Goal: Ask a question

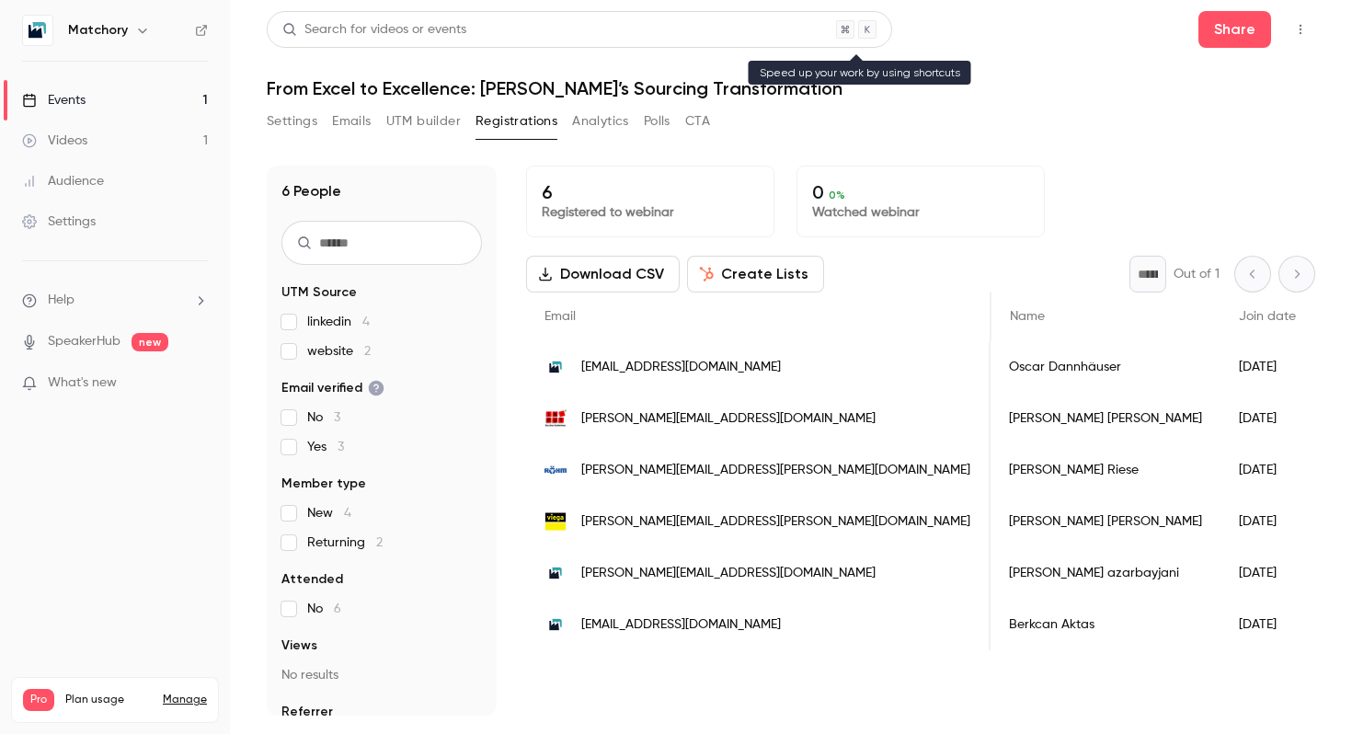
scroll to position [0, 224]
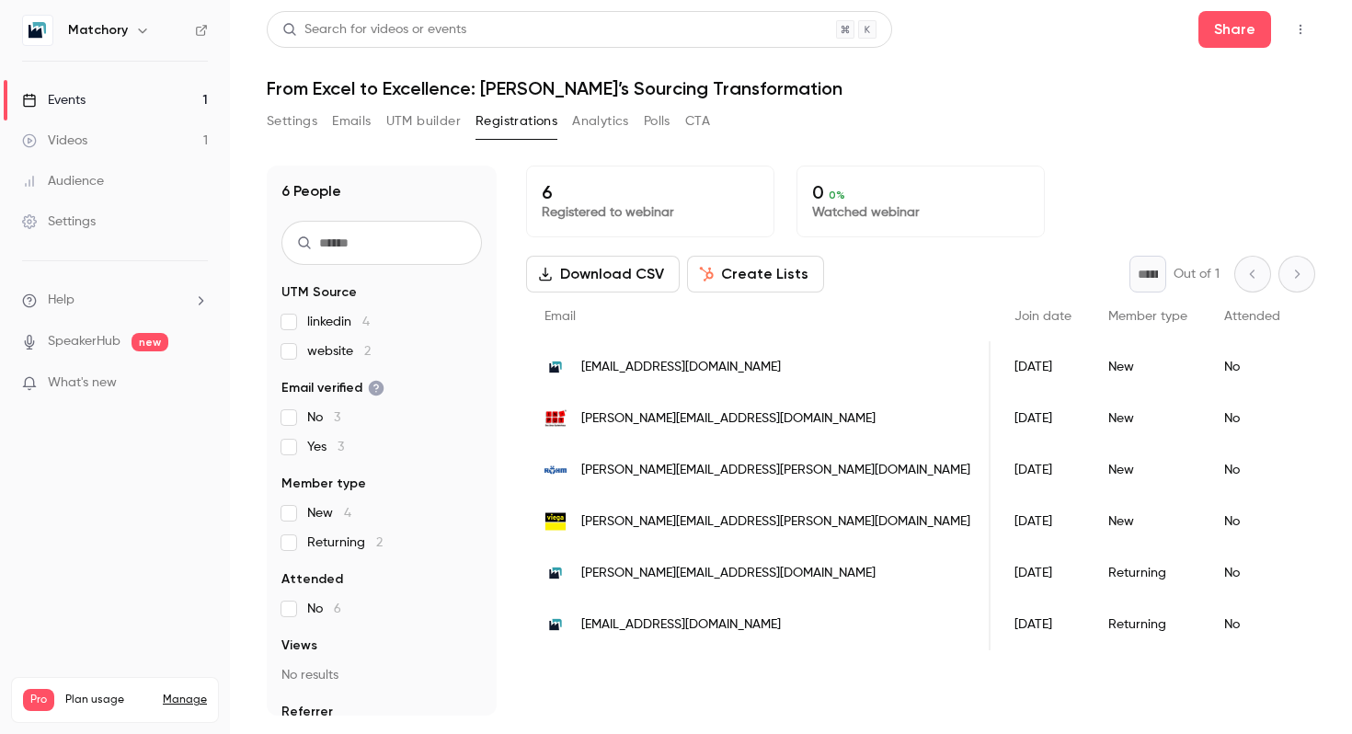
click at [79, 375] on span "What's new" at bounding box center [82, 382] width 69 height 19
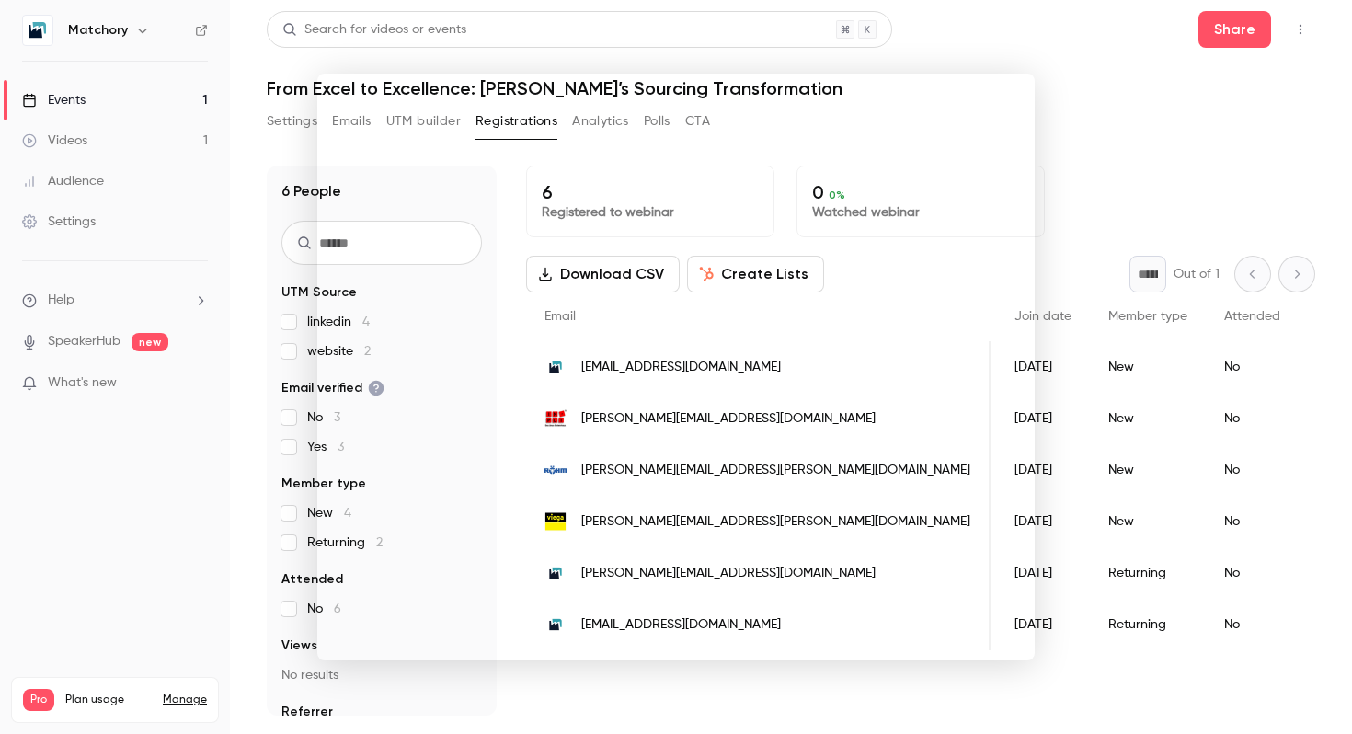
click at [1089, 131] on div at bounding box center [676, 367] width 1352 height 734
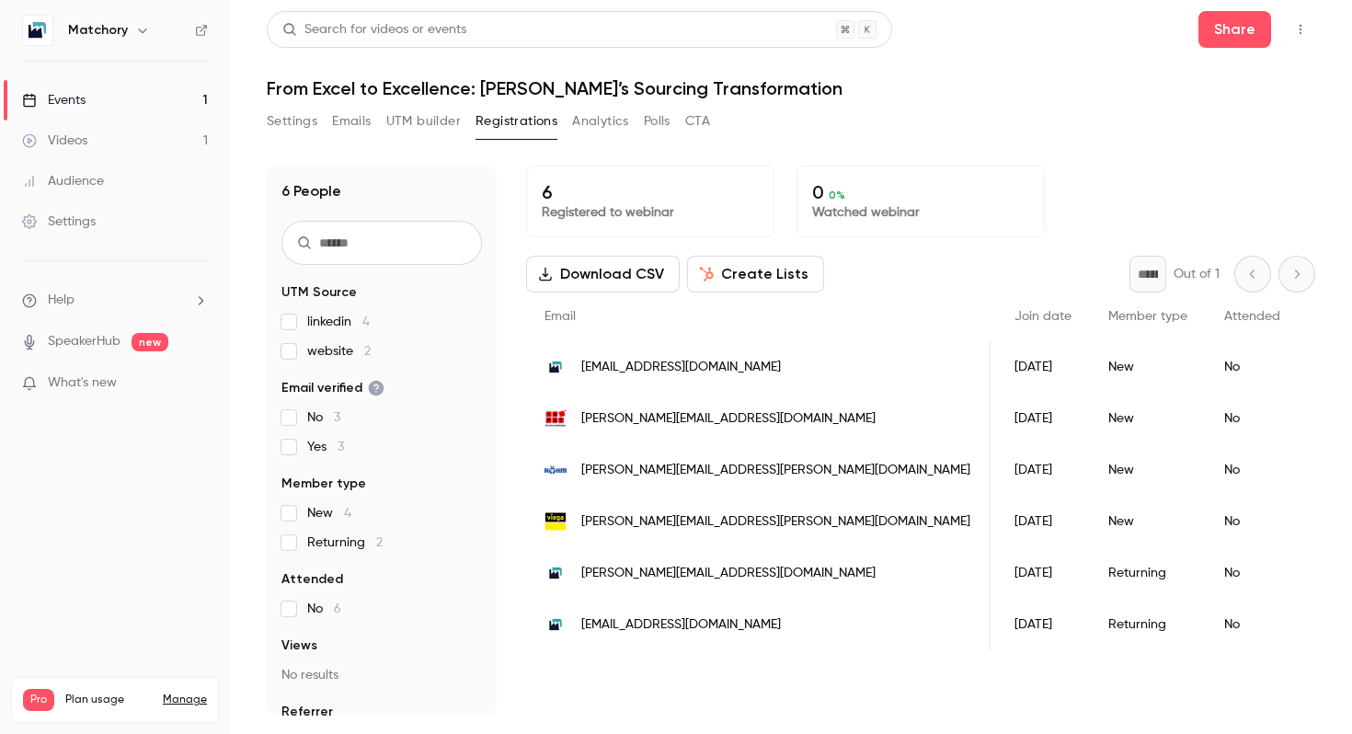
click at [1302, 28] on icon "button" at bounding box center [1300, 29] width 15 height 13
click at [130, 25] on div at bounding box center [676, 367] width 1352 height 734
click at [136, 28] on icon "button" at bounding box center [142, 30] width 15 height 15
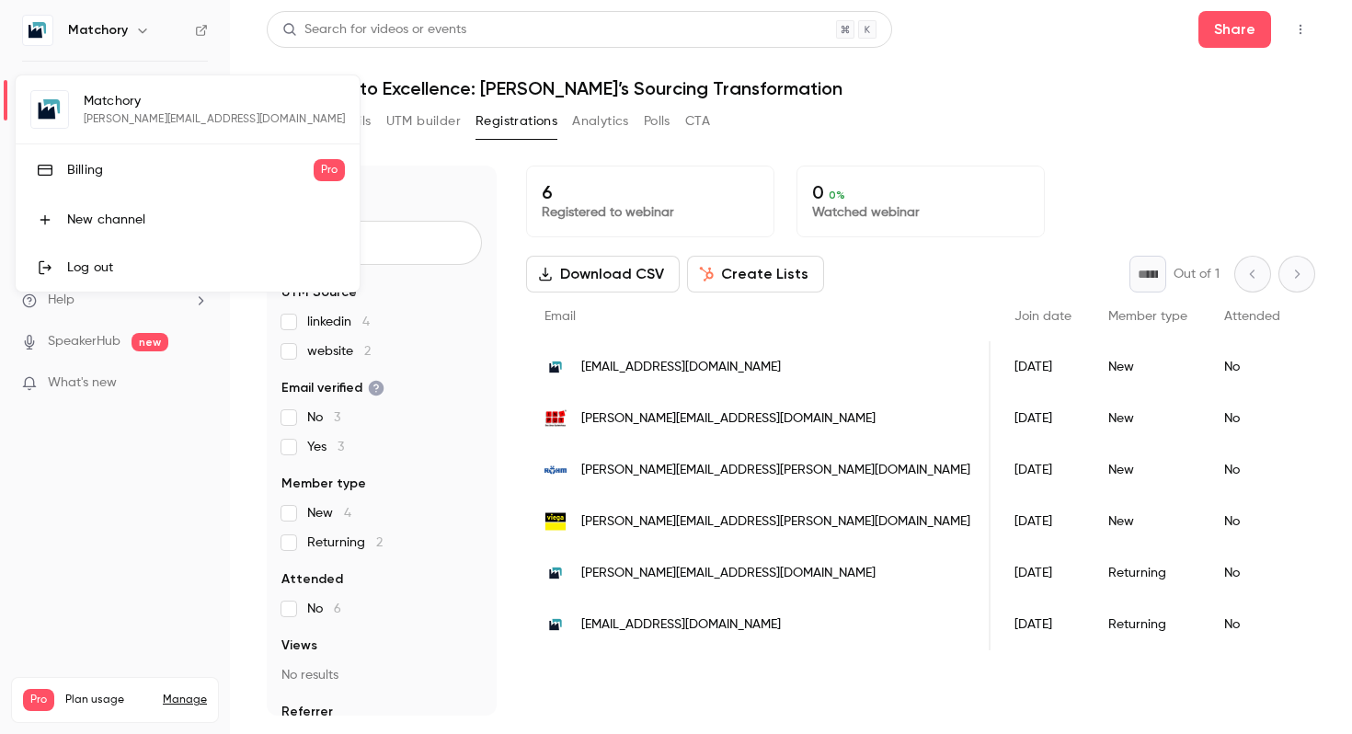
click at [98, 502] on div at bounding box center [676, 367] width 1352 height 734
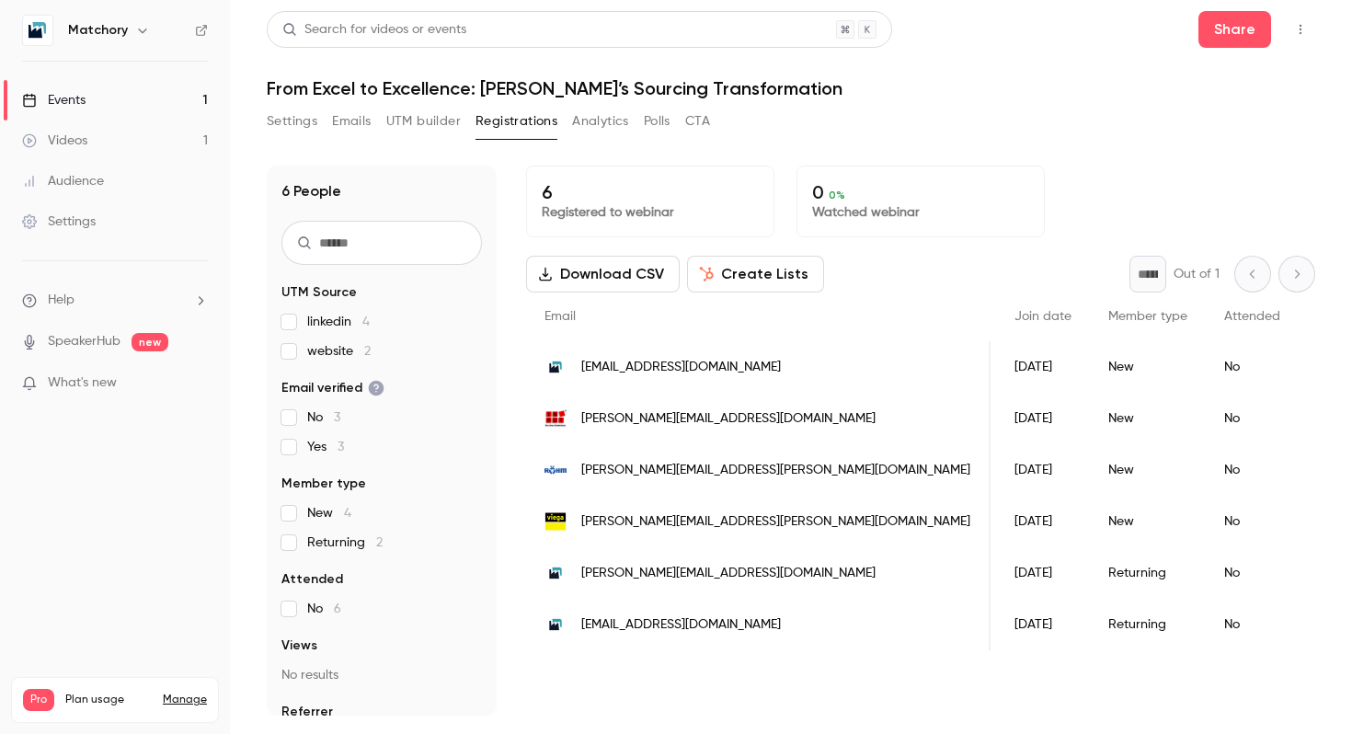
click at [186, 711] on p "1 / 90" at bounding box center [194, 719] width 25 height 17
click at [34, 21] on img at bounding box center [37, 30] width 29 height 29
click at [160, 303] on li "Help" at bounding box center [115, 300] width 186 height 19
click at [303, 293] on link "Talk to [GEOGRAPHIC_DATA]" at bounding box center [338, 280] width 201 height 49
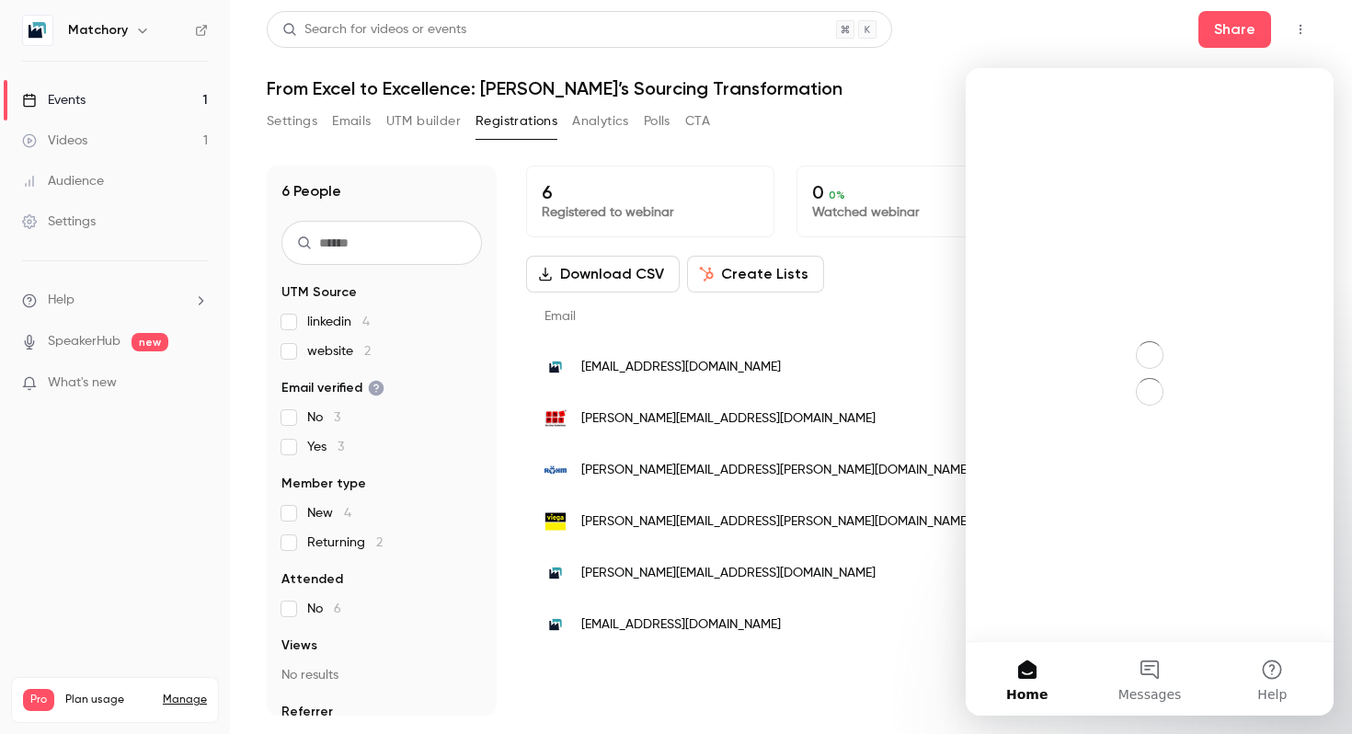
scroll to position [0, 0]
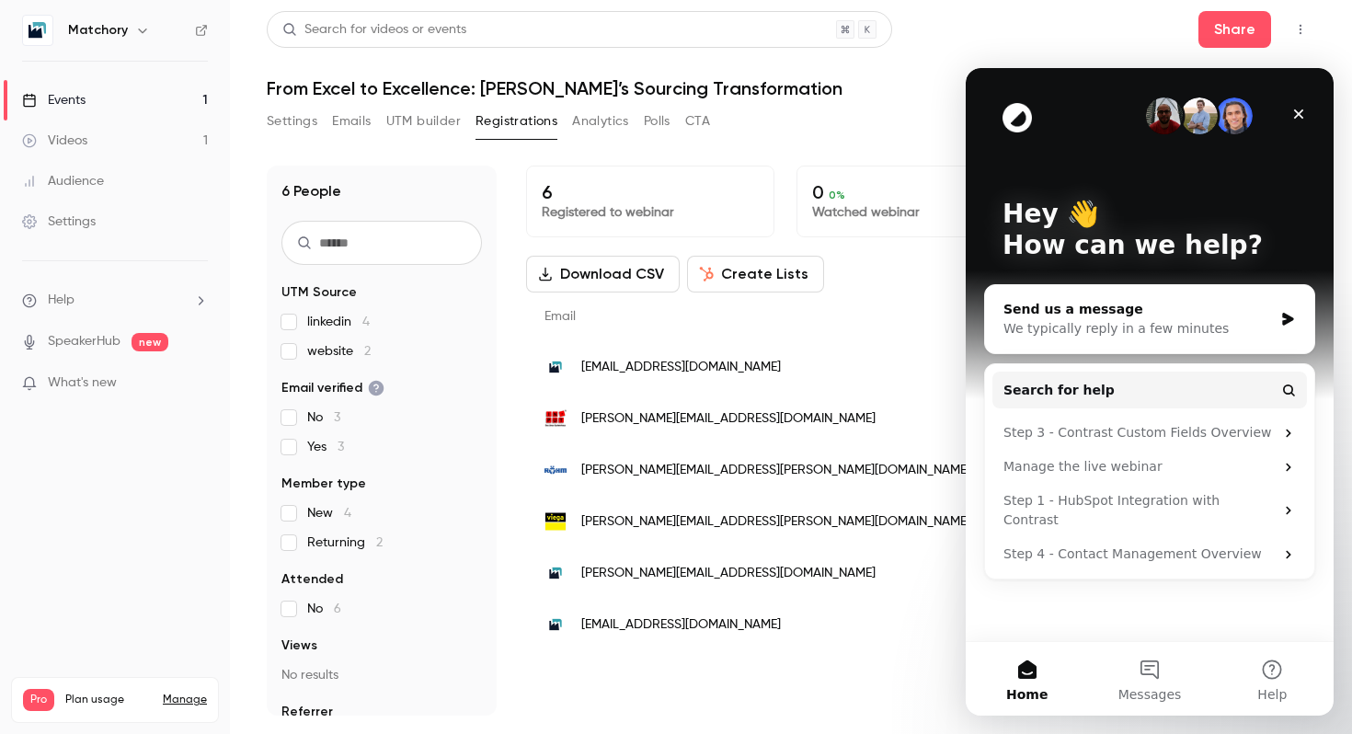
click at [1130, 327] on div "We typically reply in a few minutes" at bounding box center [1137, 328] width 269 height 19
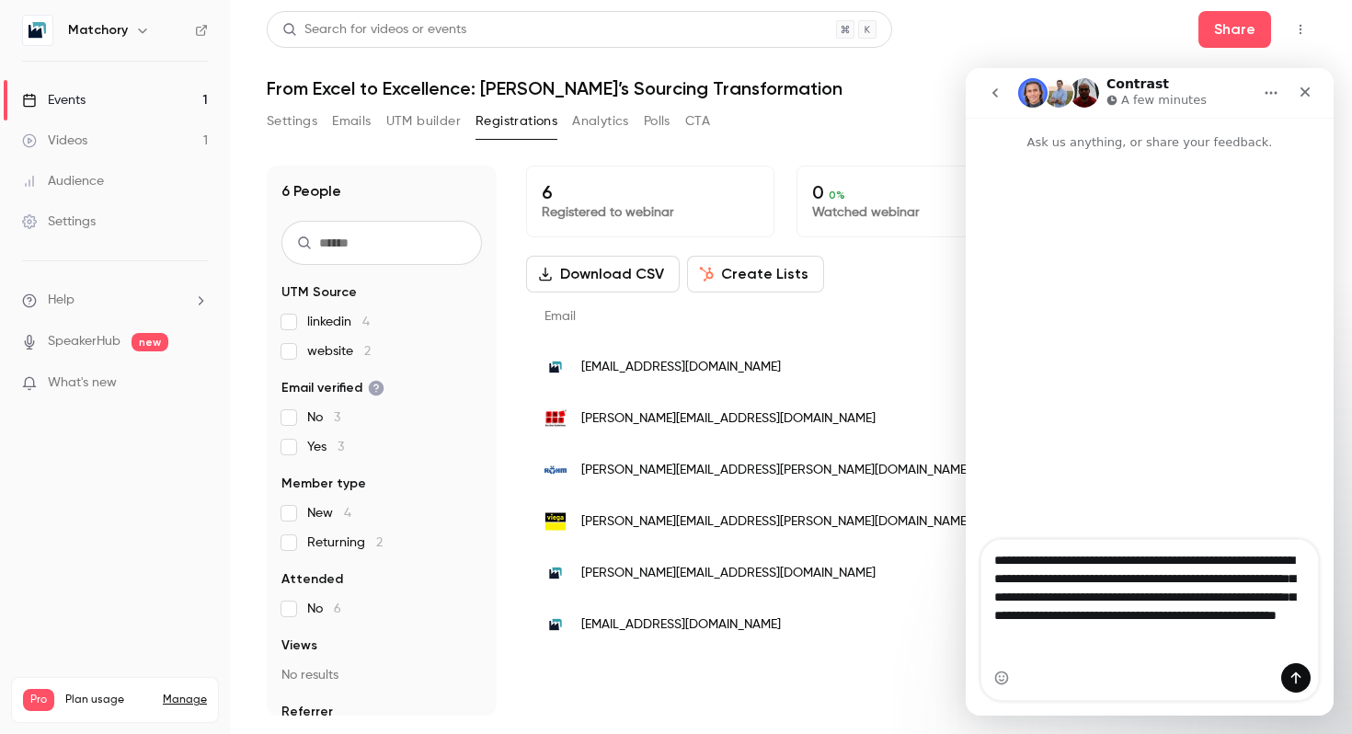
type textarea "**********"
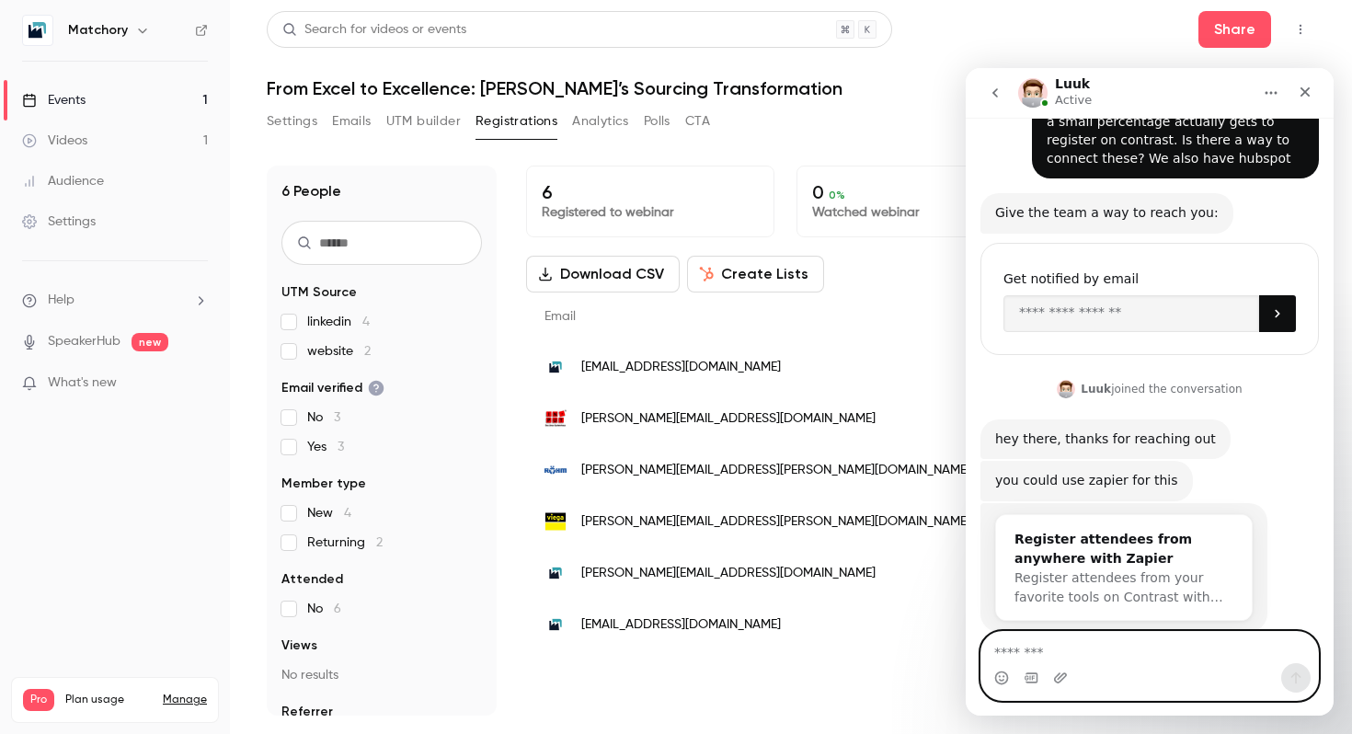
scroll to position [182, 0]
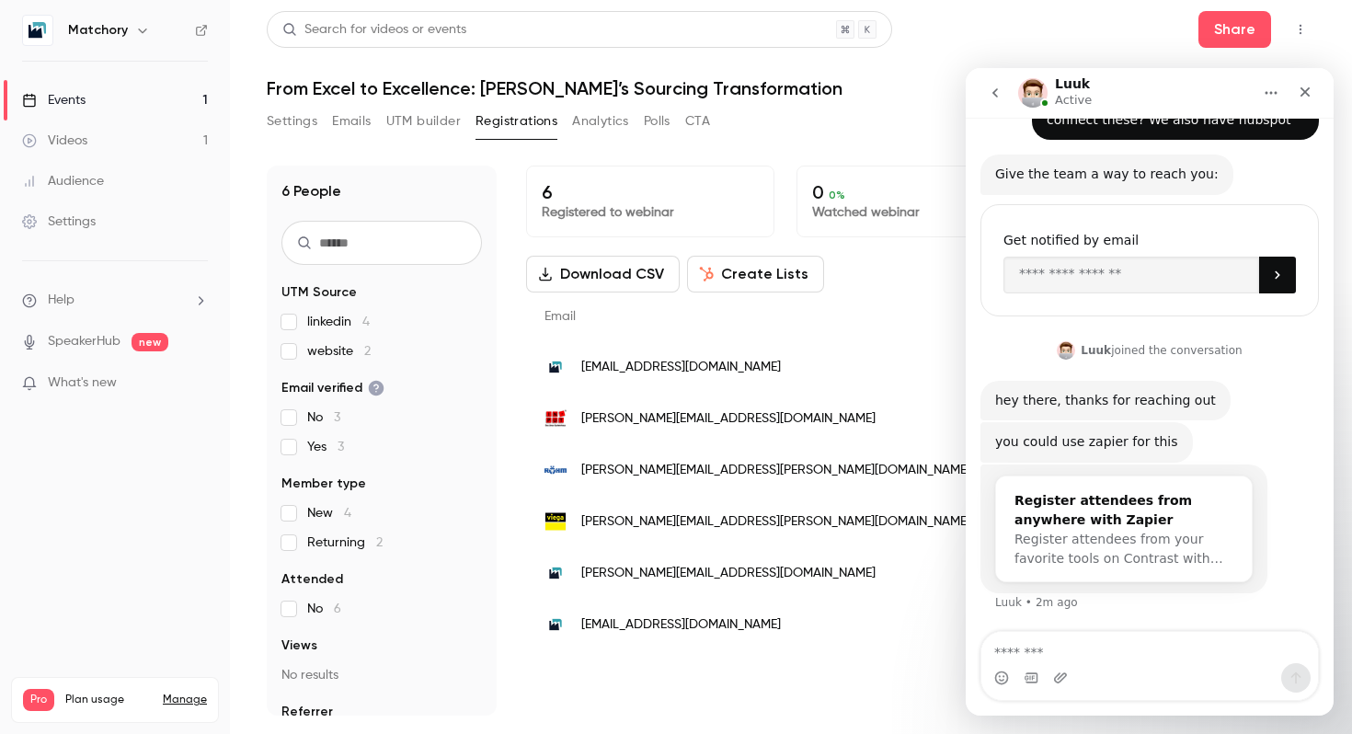
click at [1125, 507] on div "Register attendees from anywhere with Zapier" at bounding box center [1123, 510] width 219 height 39
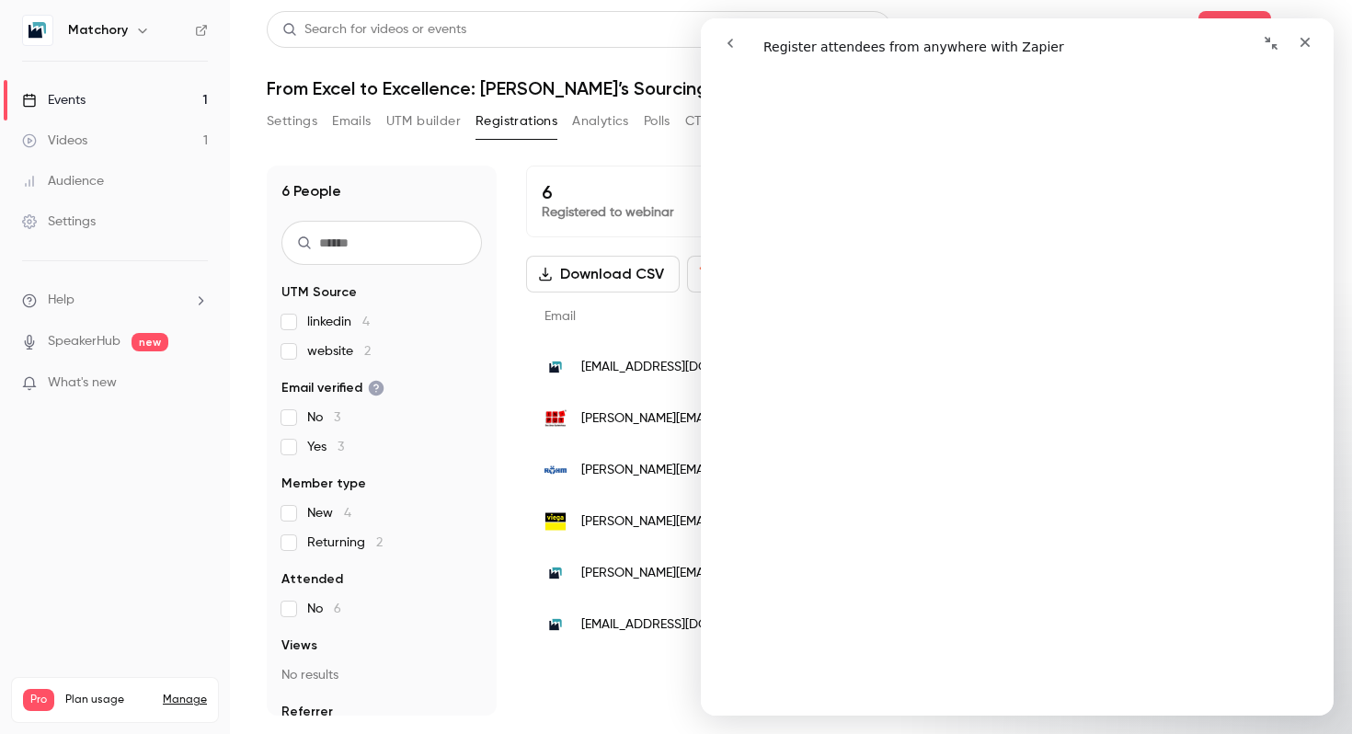
scroll to position [1326, 0]
click at [732, 38] on icon "go back" at bounding box center [730, 43] width 15 height 15
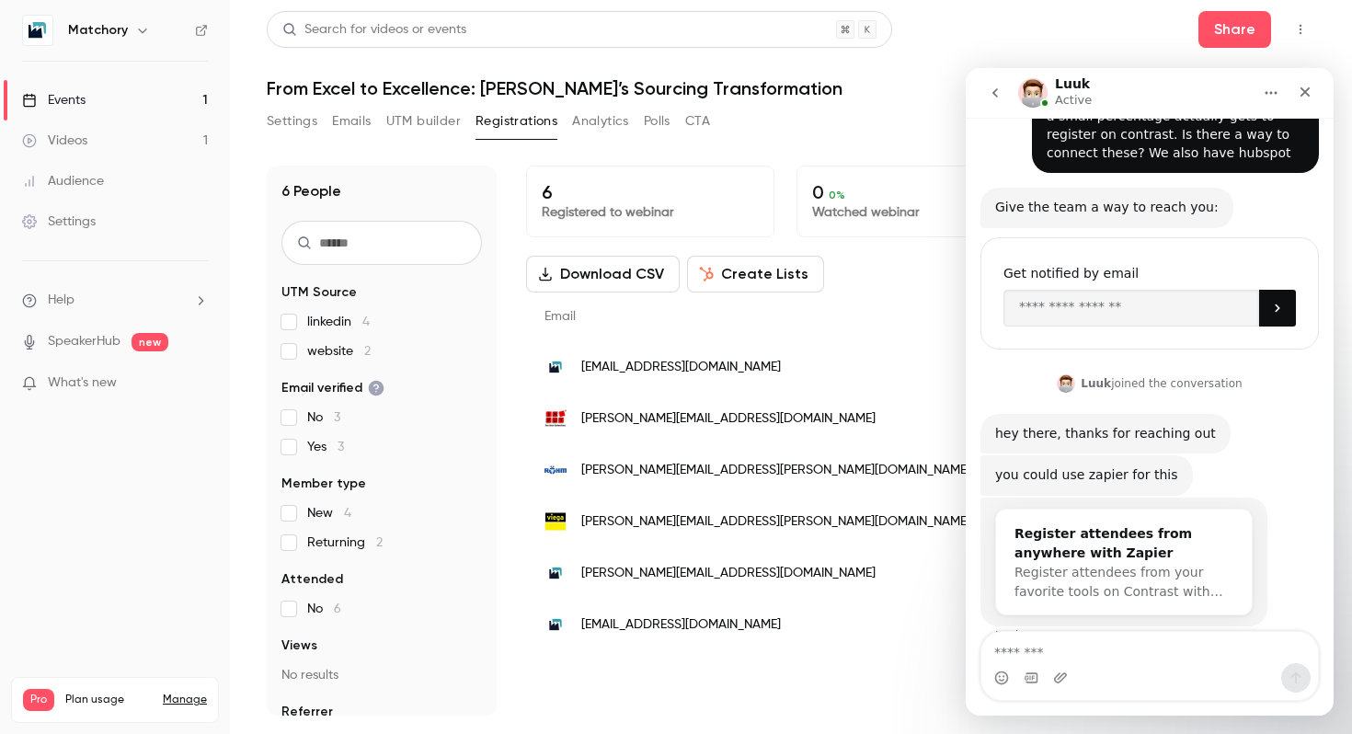
scroll to position [182, 0]
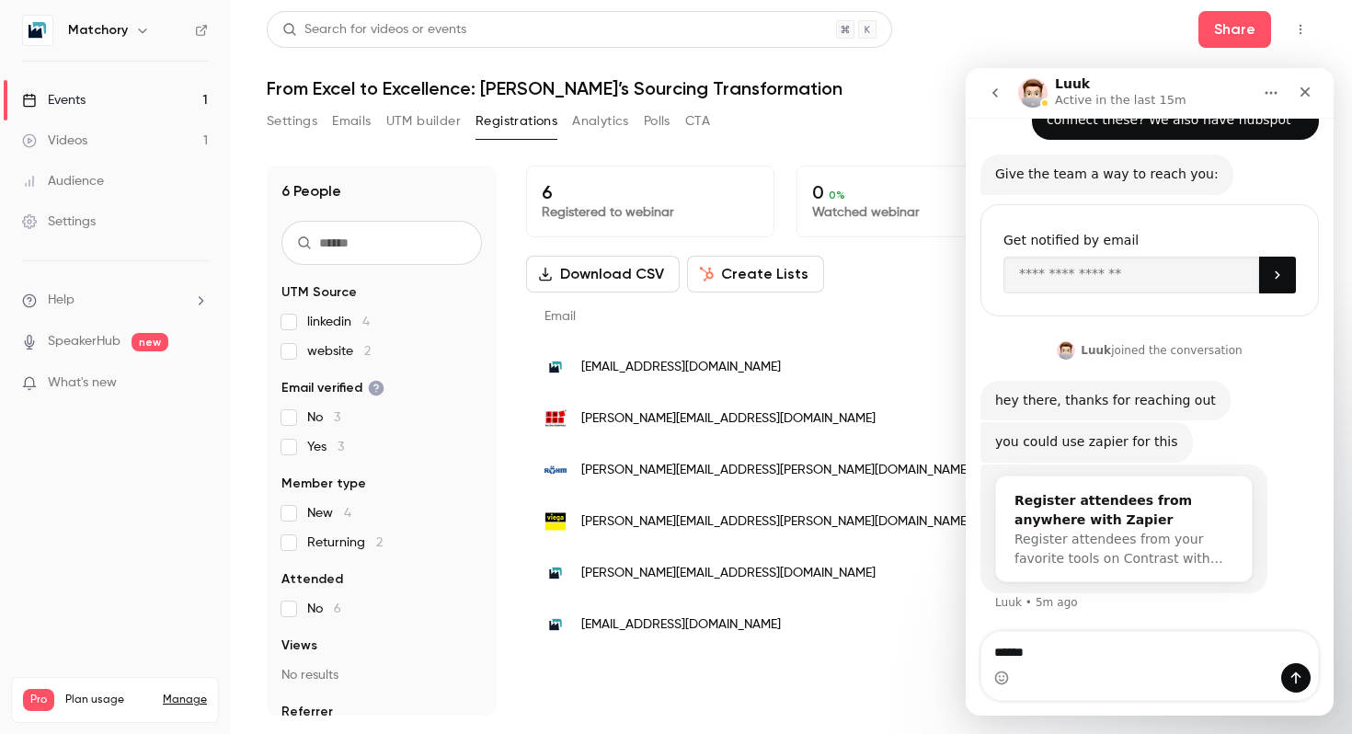
type textarea "*******"
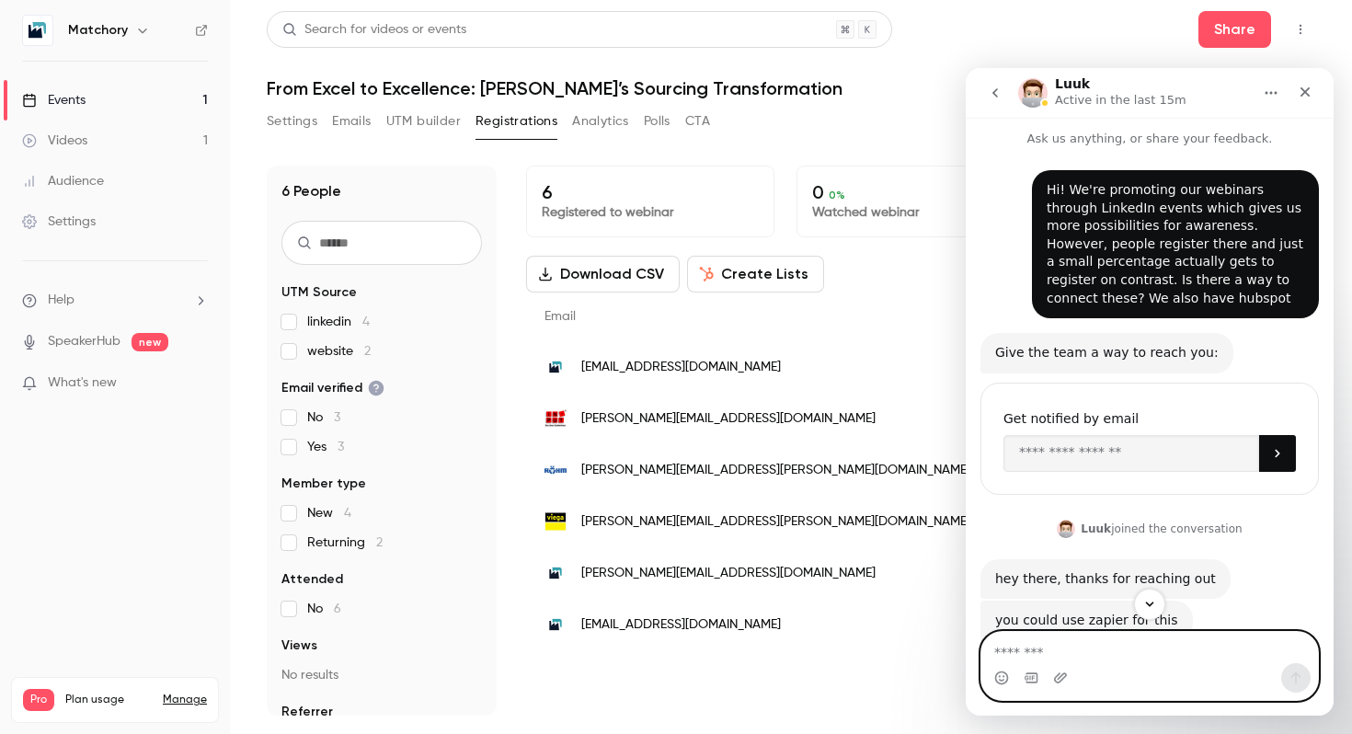
scroll to position [236, 0]
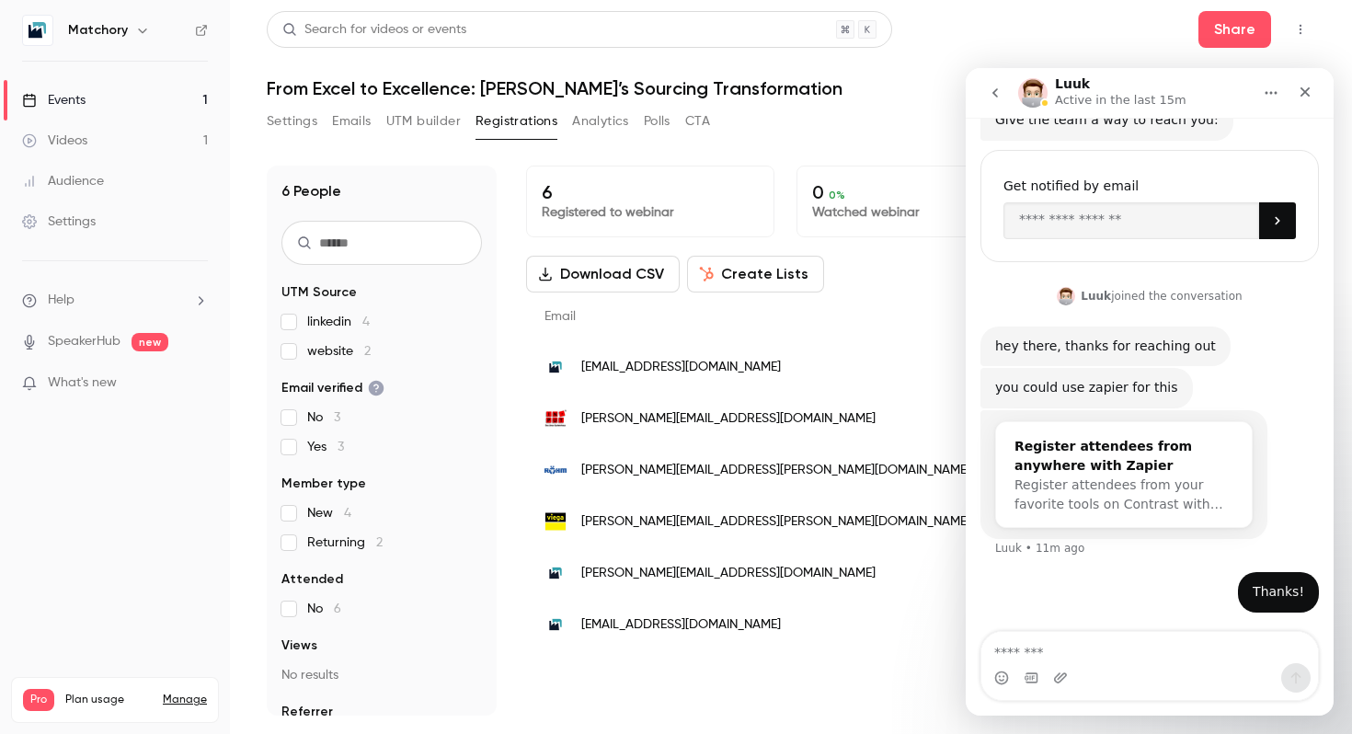
click at [1104, 475] on div "Register attendees from your favorite tools on Contrast with…" at bounding box center [1123, 494] width 219 height 39
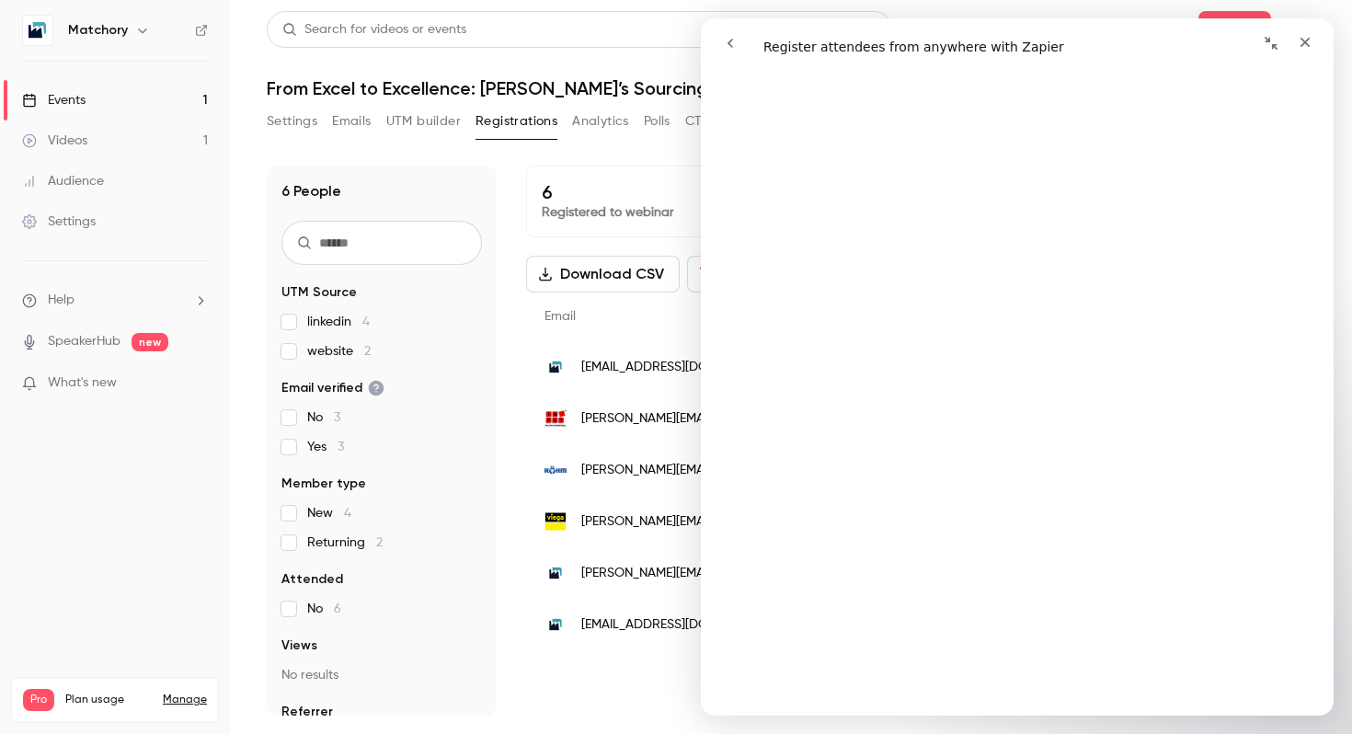
scroll to position [1141, 0]
click at [732, 40] on icon "go back" at bounding box center [730, 43] width 15 height 15
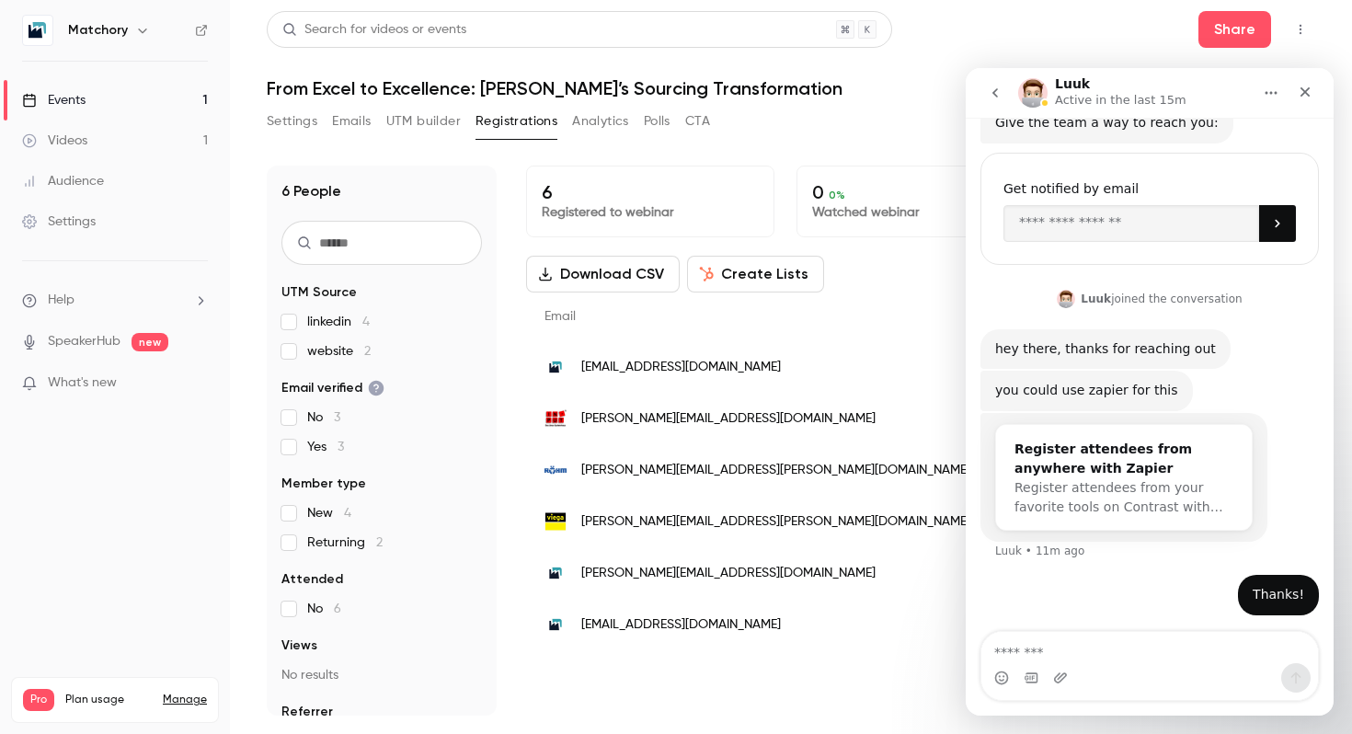
scroll to position [236, 0]
click at [1065, 656] on textarea "Message…" at bounding box center [1149, 647] width 337 height 31
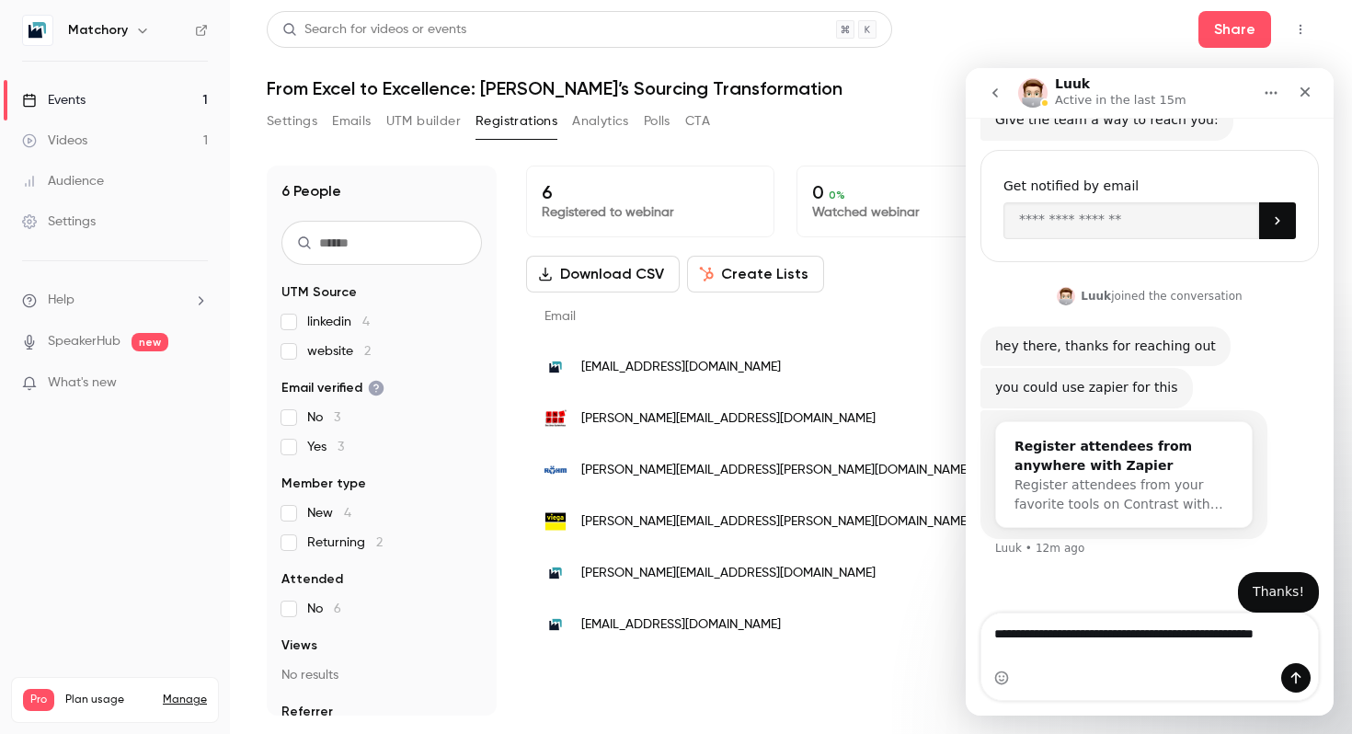
scroll to position [255, 0]
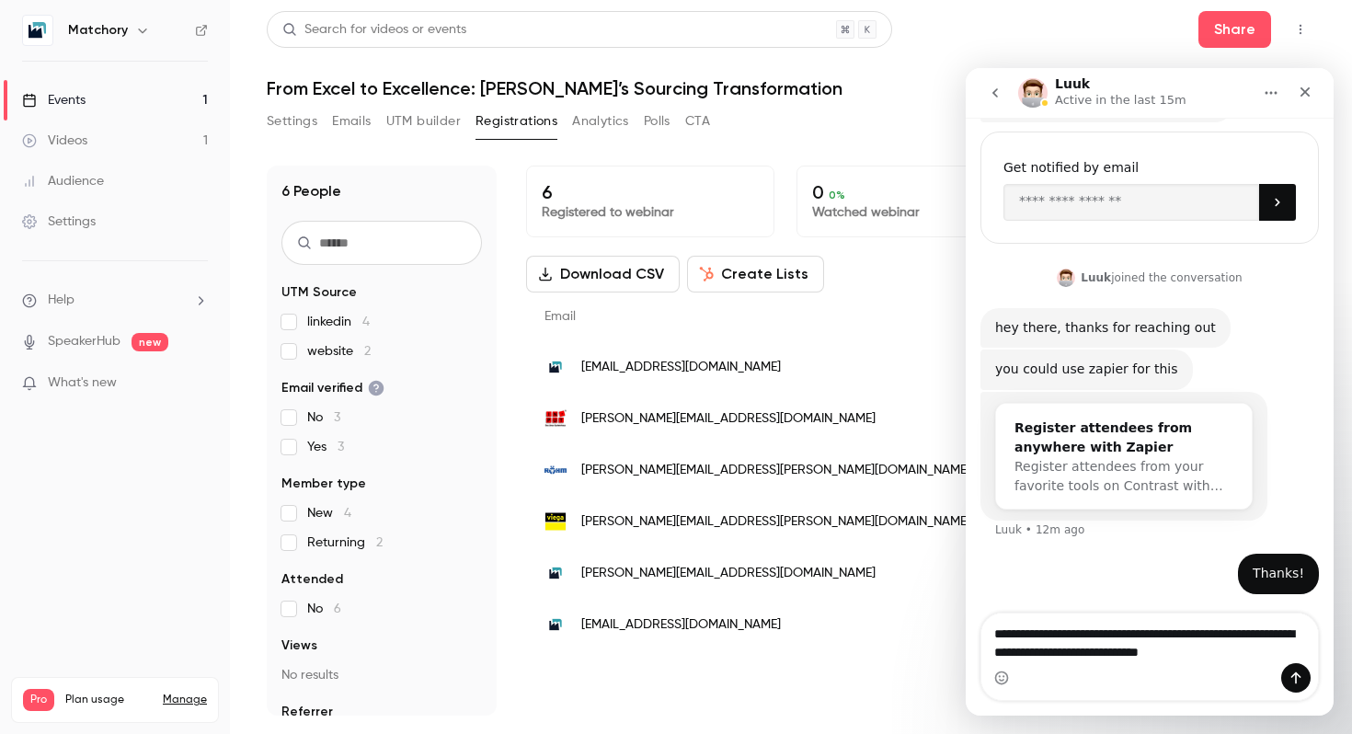
type textarea "**********"
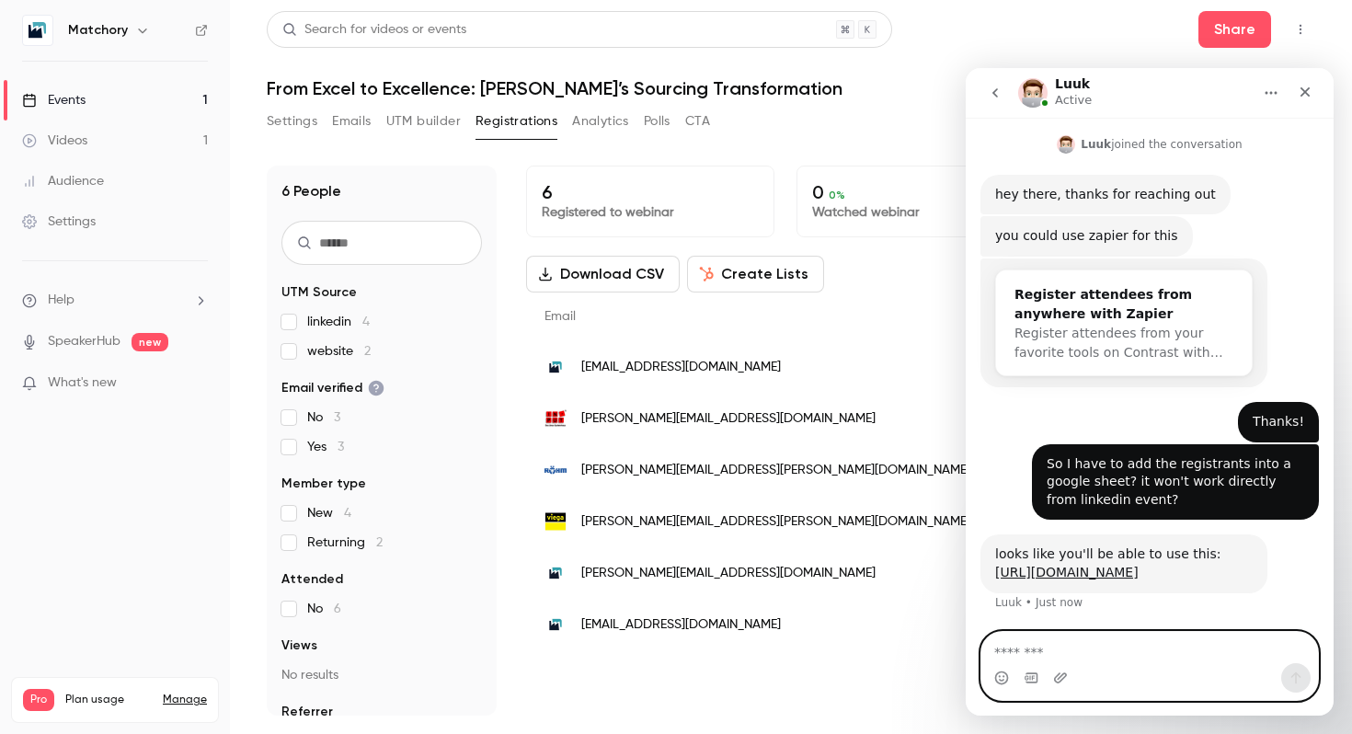
scroll to position [423, 0]
click at [1099, 545] on div "looks like you'll be able to use this: [URL][DOMAIN_NAME]" at bounding box center [1123, 563] width 257 height 36
click at [1118, 565] on link "[URL][DOMAIN_NAME]" at bounding box center [1066, 572] width 143 height 15
